Goal: Task Accomplishment & Management: Use online tool/utility

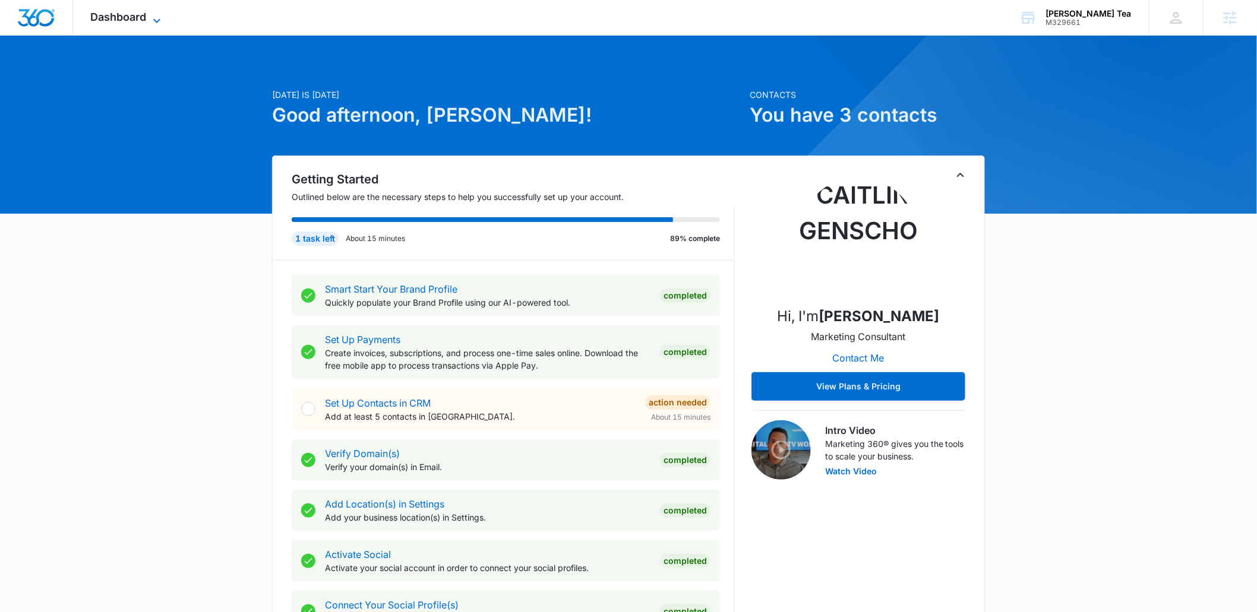
click at [136, 15] on span "Dashboard" at bounding box center [119, 17] width 56 height 12
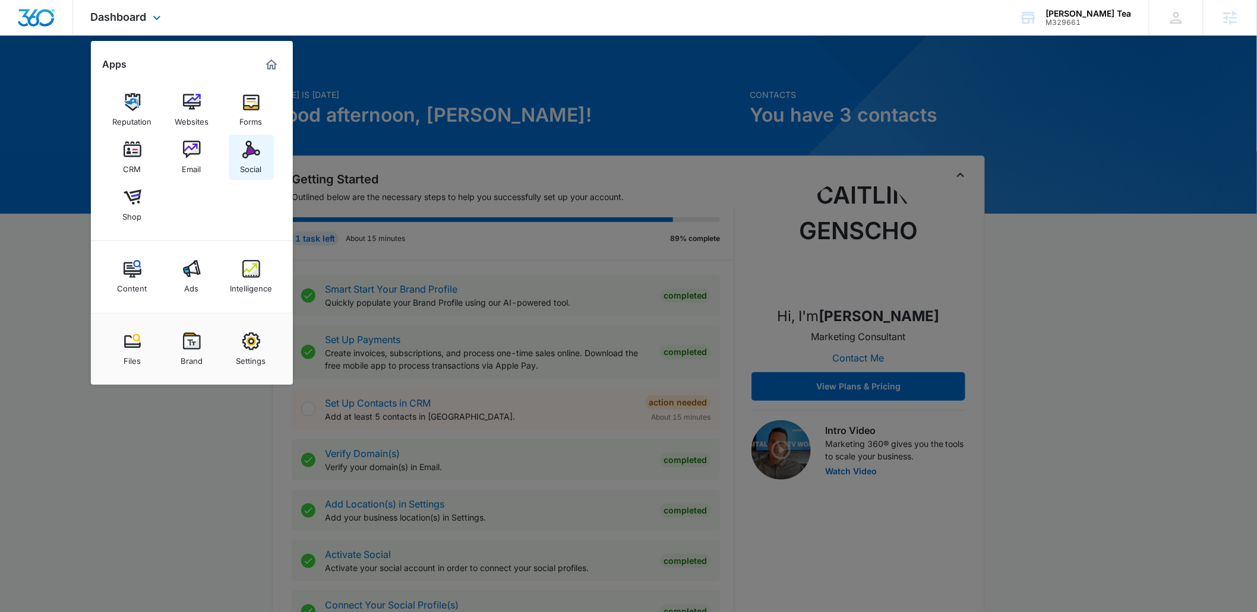
click at [255, 154] on img at bounding box center [251, 150] width 18 height 18
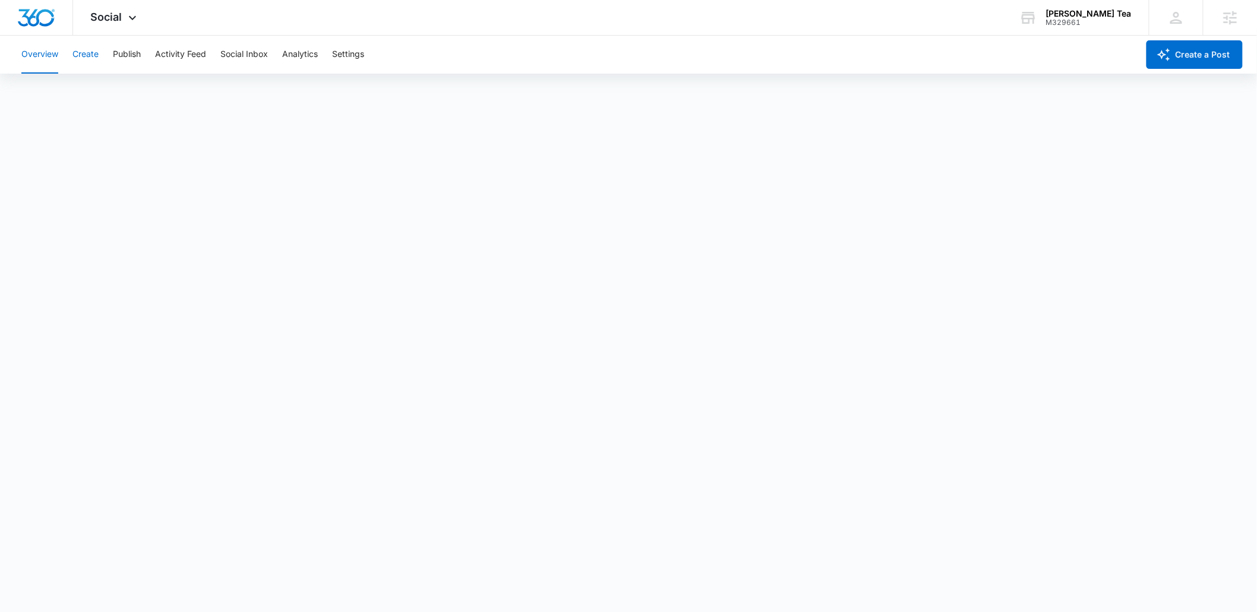
click at [89, 58] on button "Create" at bounding box center [85, 55] width 26 height 38
click at [128, 95] on button "Approvals" at bounding box center [116, 90] width 40 height 33
